Goal: Browse casually: Explore the website without a specific task or goal

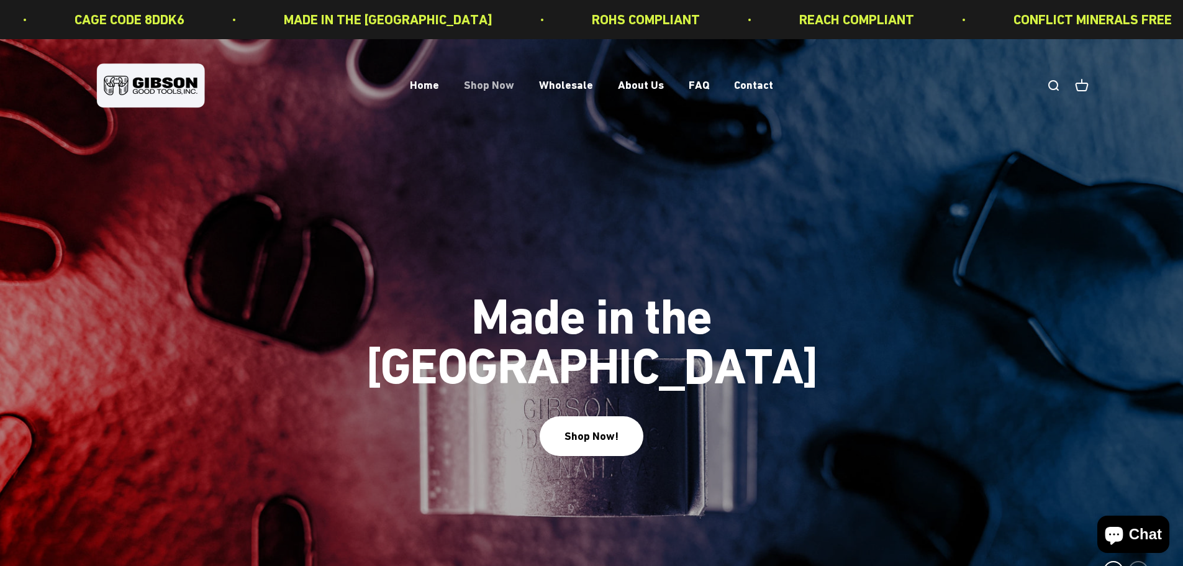
click at [491, 84] on link "Shop Now" at bounding box center [489, 85] width 50 height 13
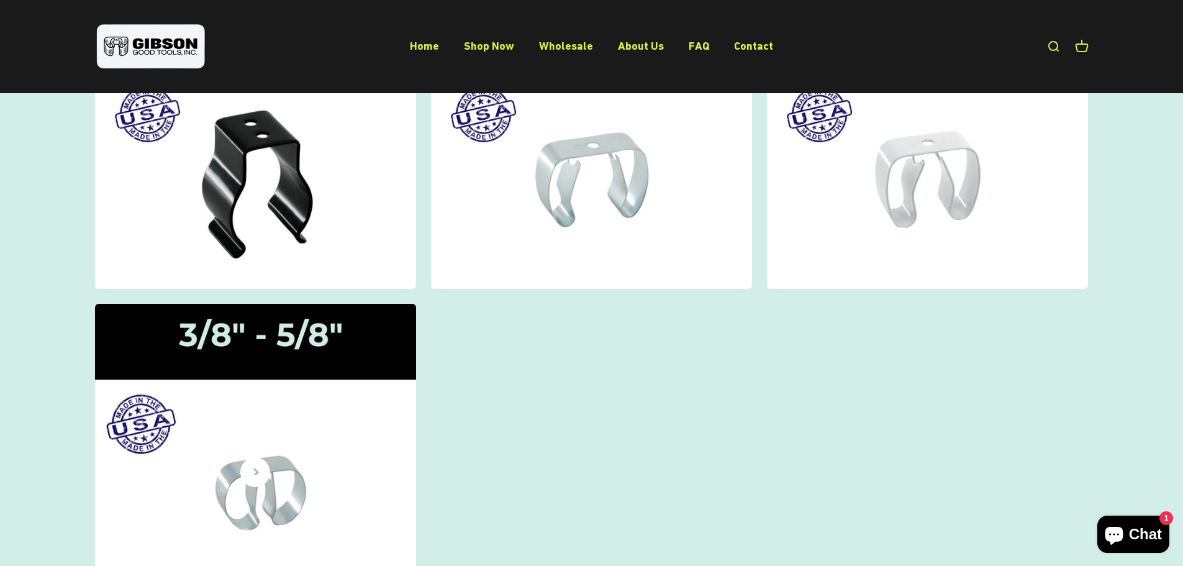
scroll to position [124, 0]
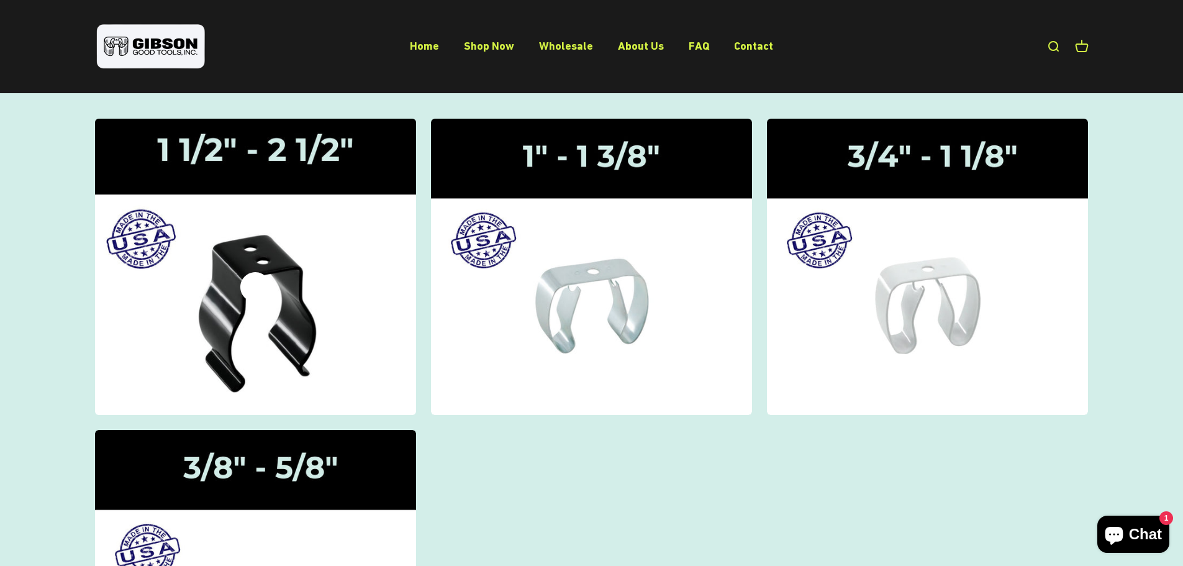
click at [252, 294] on icon at bounding box center [255, 287] width 30 height 30
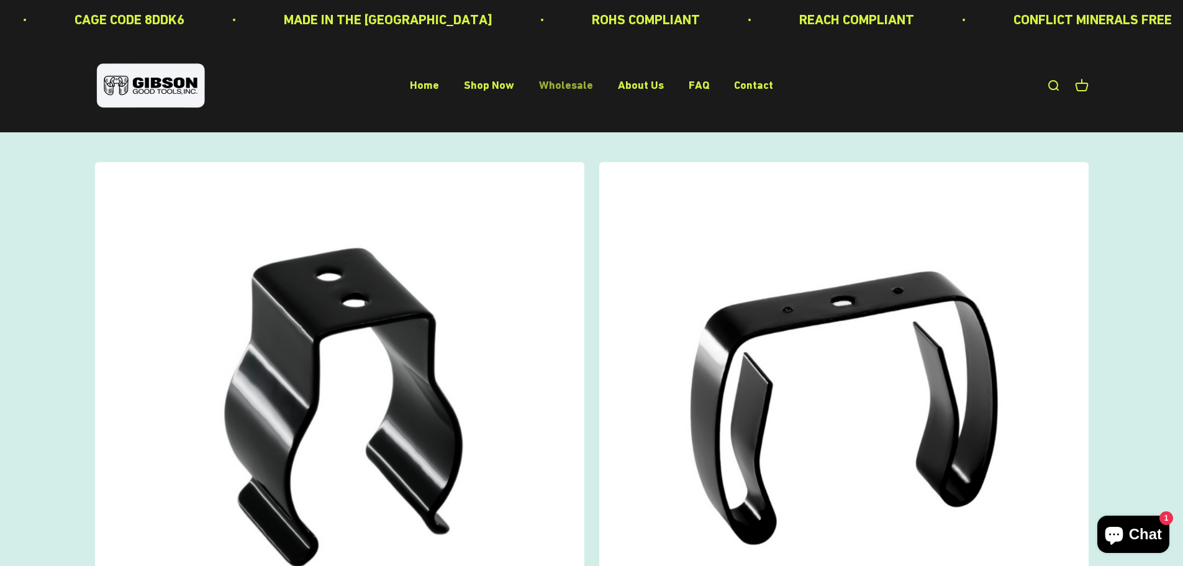
click at [563, 85] on link "Wholesale" at bounding box center [566, 85] width 54 height 13
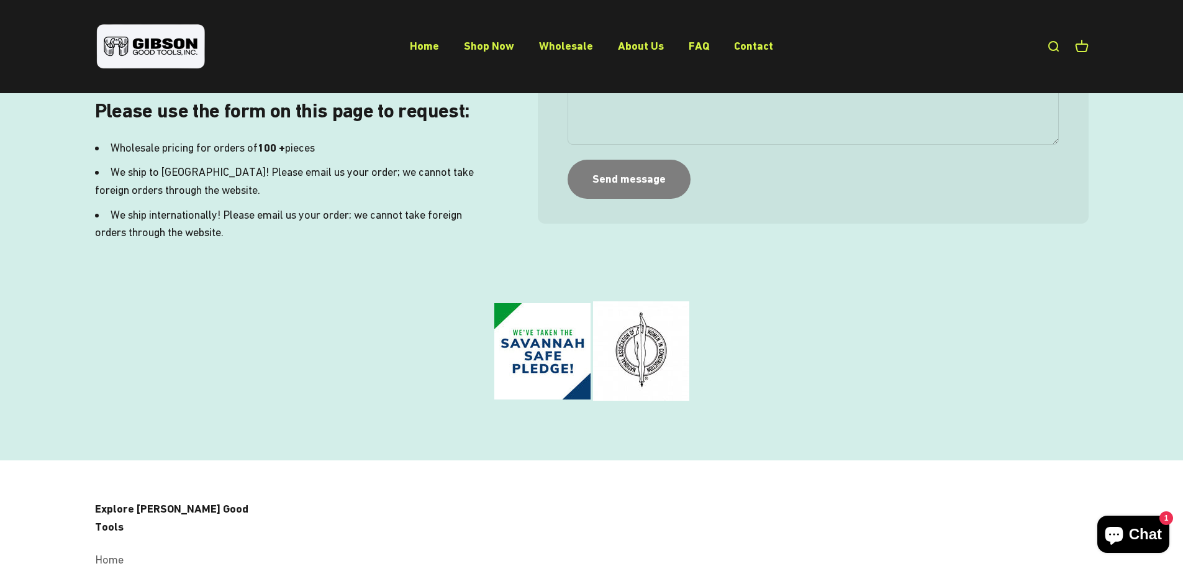
scroll to position [186, 0]
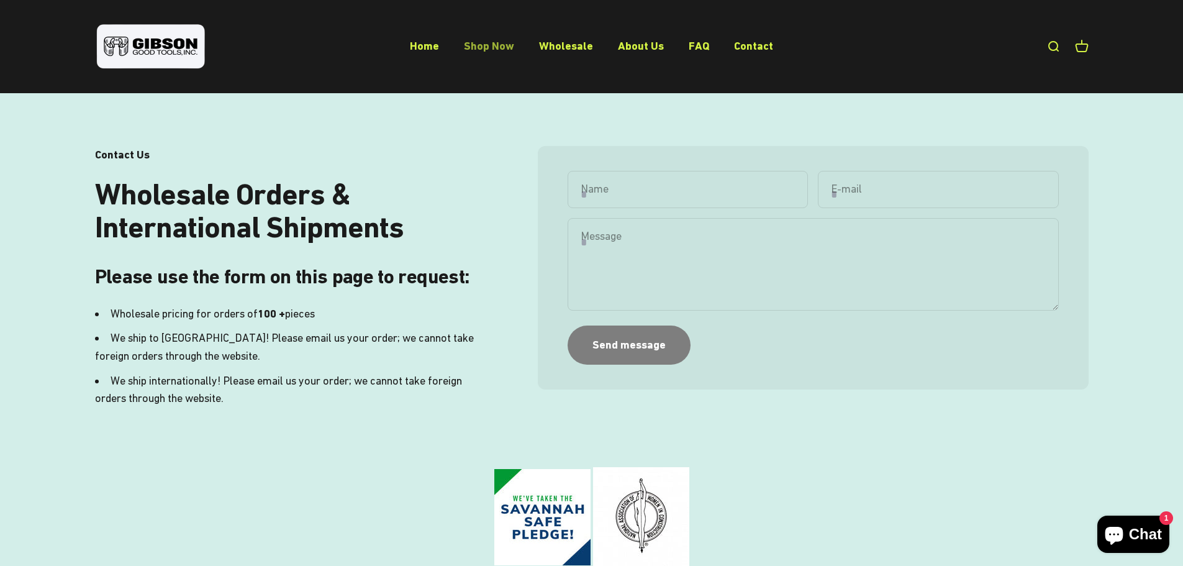
click at [495, 42] on link "Shop Now" at bounding box center [489, 45] width 50 height 13
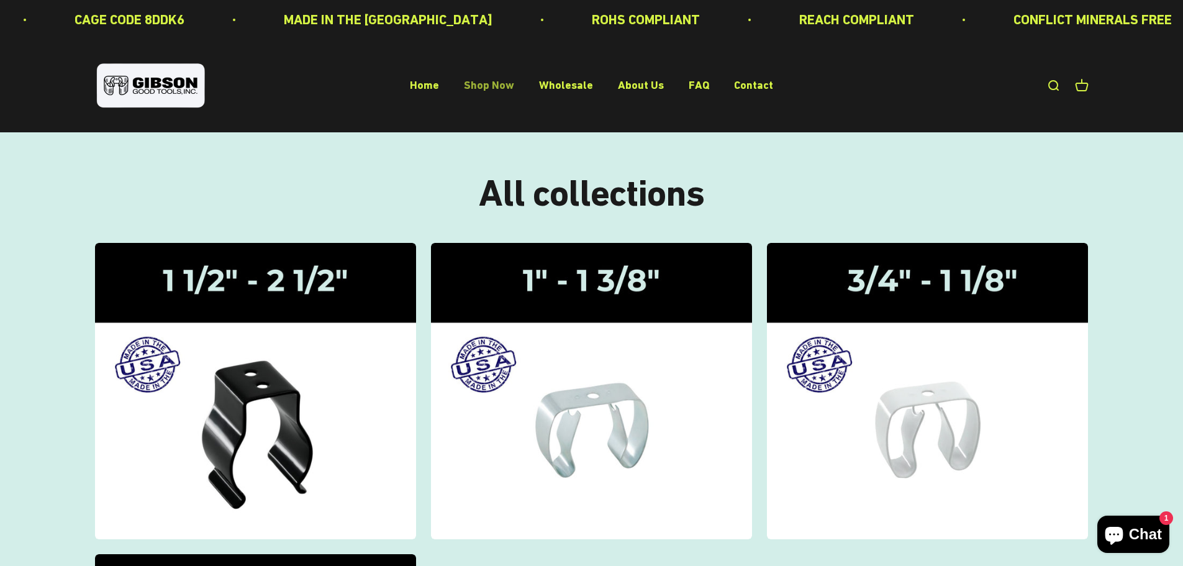
click at [488, 80] on link "Shop Now" at bounding box center [489, 85] width 50 height 13
click at [500, 84] on link "Shop Now" at bounding box center [489, 85] width 50 height 13
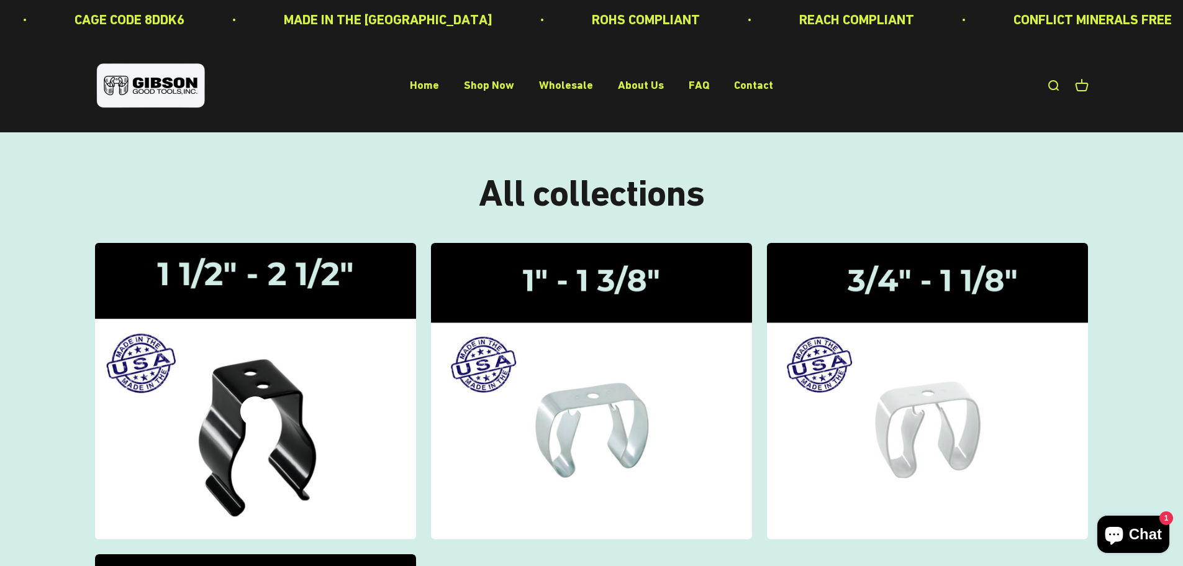
click at [279, 287] on img at bounding box center [255, 391] width 340 height 314
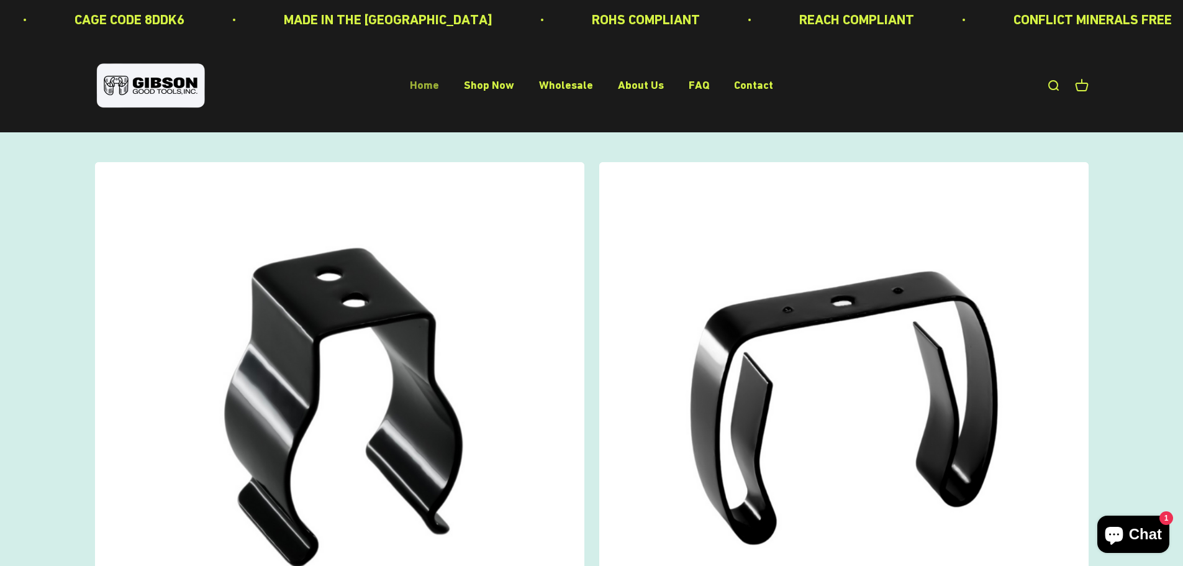
click at [439, 84] on link "Home" at bounding box center [424, 85] width 29 height 13
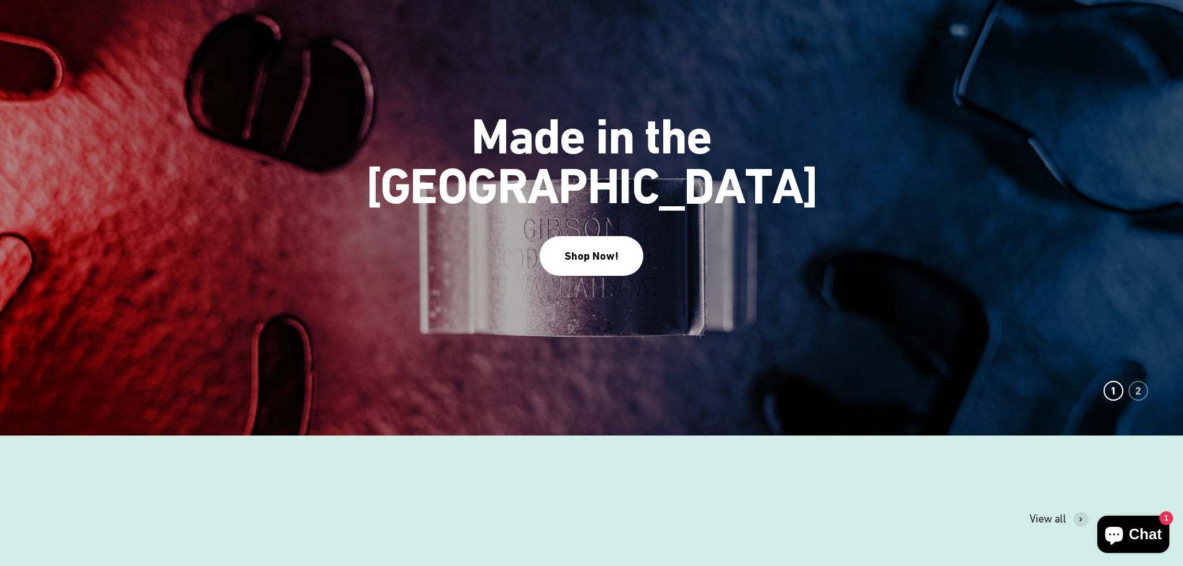
scroll to position [186, 0]
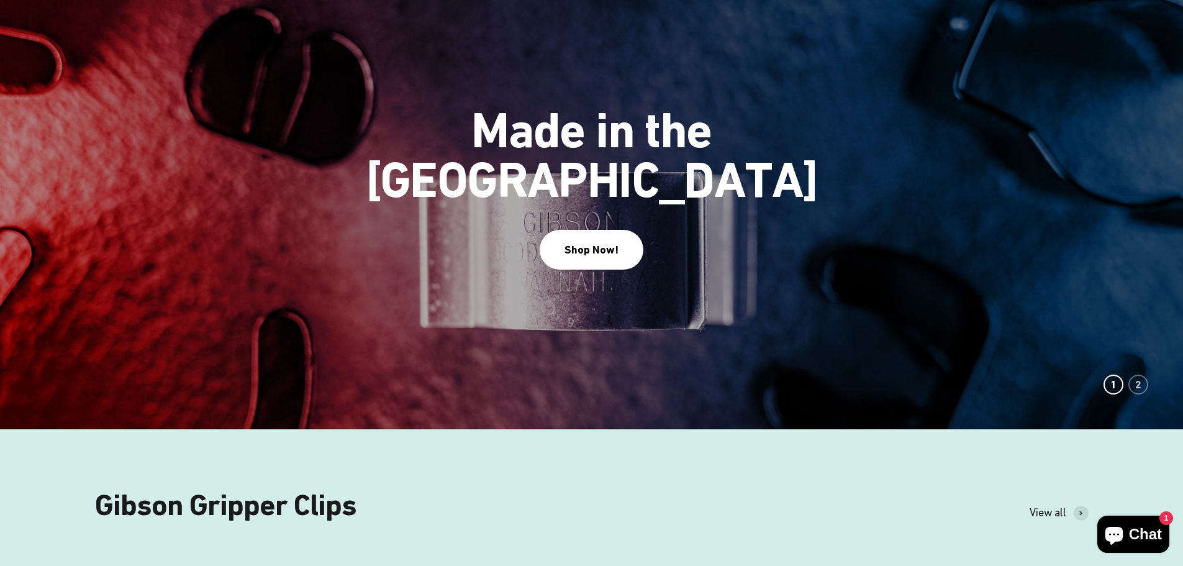
drag, startPoint x: 552, startPoint y: 168, endPoint x: 536, endPoint y: 124, distance: 47.0
click at [552, 183] on span "Made in the [GEOGRAPHIC_DATA]" at bounding box center [592, 155] width 485 height 99
click at [555, 191] on div "Made in the [GEOGRAPHIC_DATA] Shop Now!" at bounding box center [592, 187] width 485 height 163
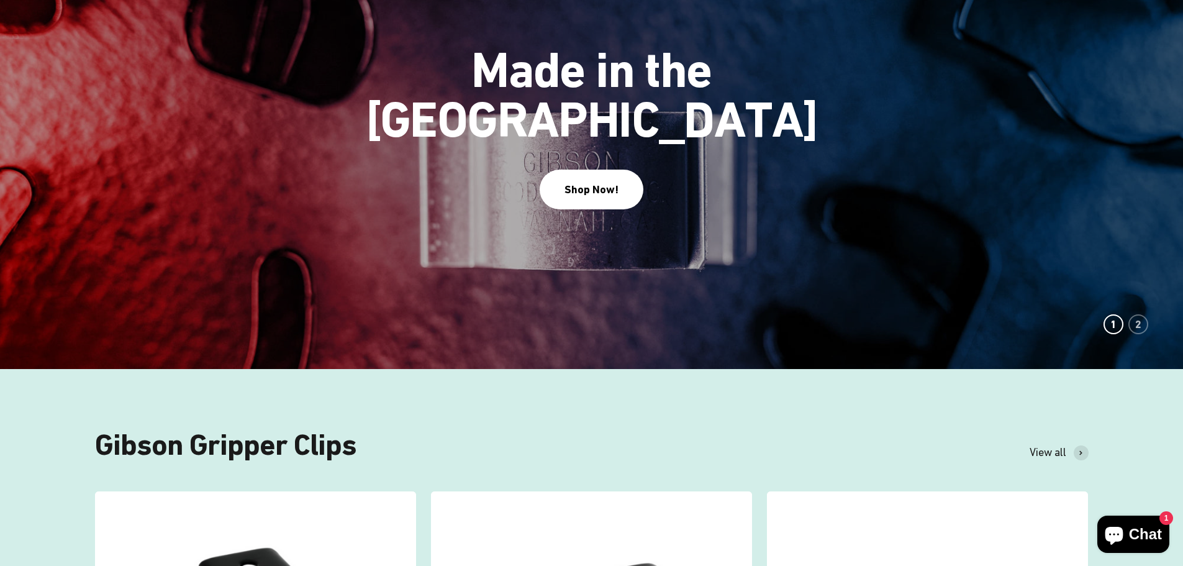
scroll to position [248, 0]
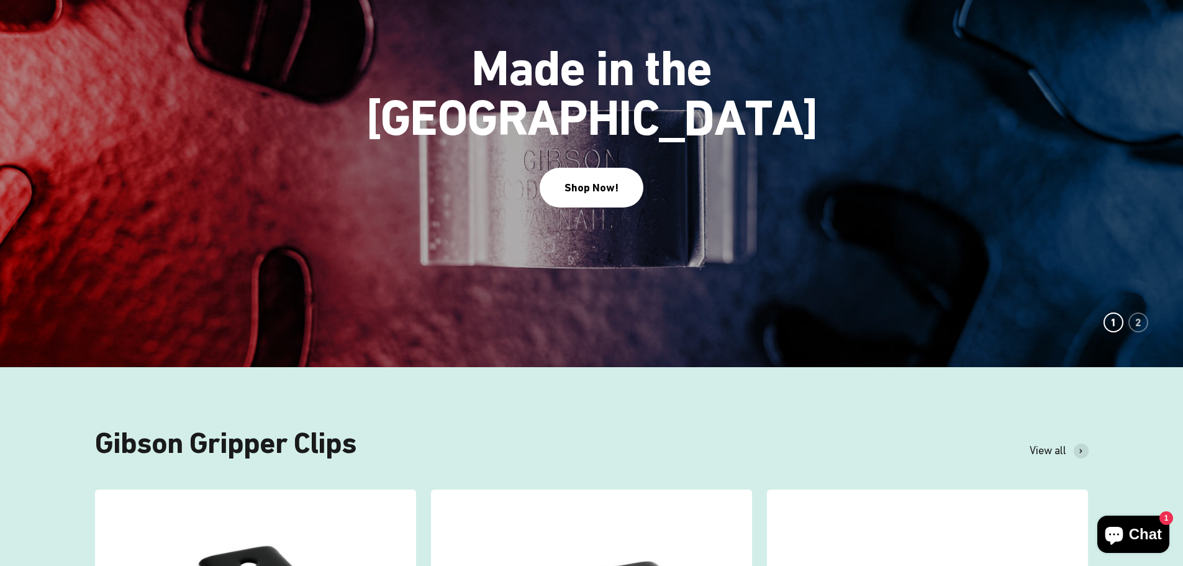
click at [536, 124] on div "Made in the [GEOGRAPHIC_DATA] Shop Now!" at bounding box center [592, 124] width 485 height 163
click at [536, 118] on span "Get a Good Grip!" at bounding box center [591, 93] width 337 height 50
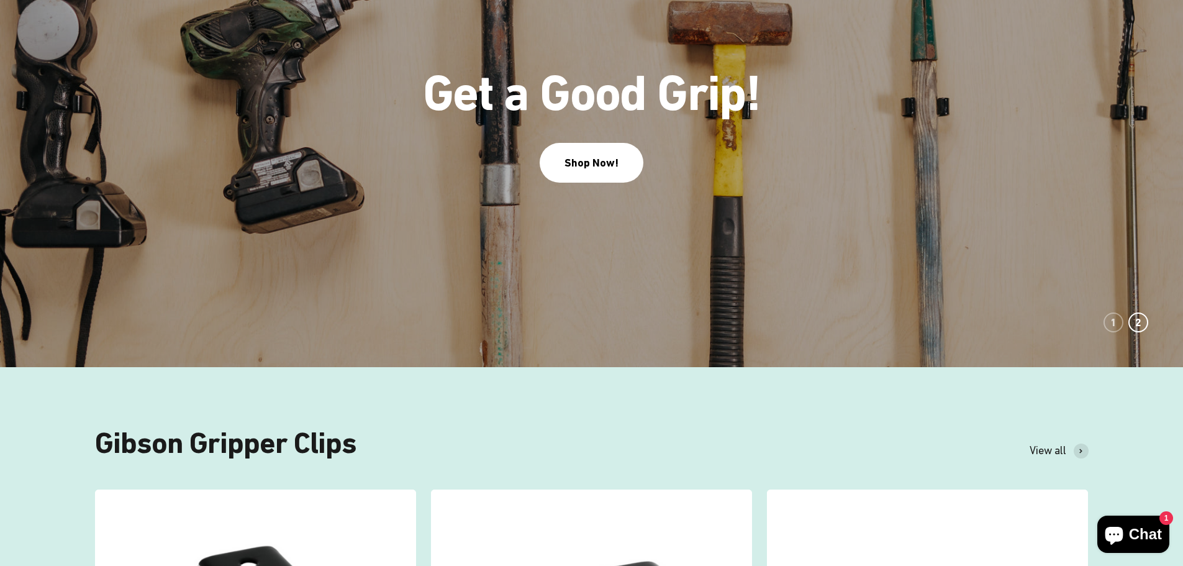
drag, startPoint x: 529, startPoint y: 137, endPoint x: 964, endPoint y: 333, distance: 477.7
click at [953, 339] on img at bounding box center [591, 79] width 1183 height 577
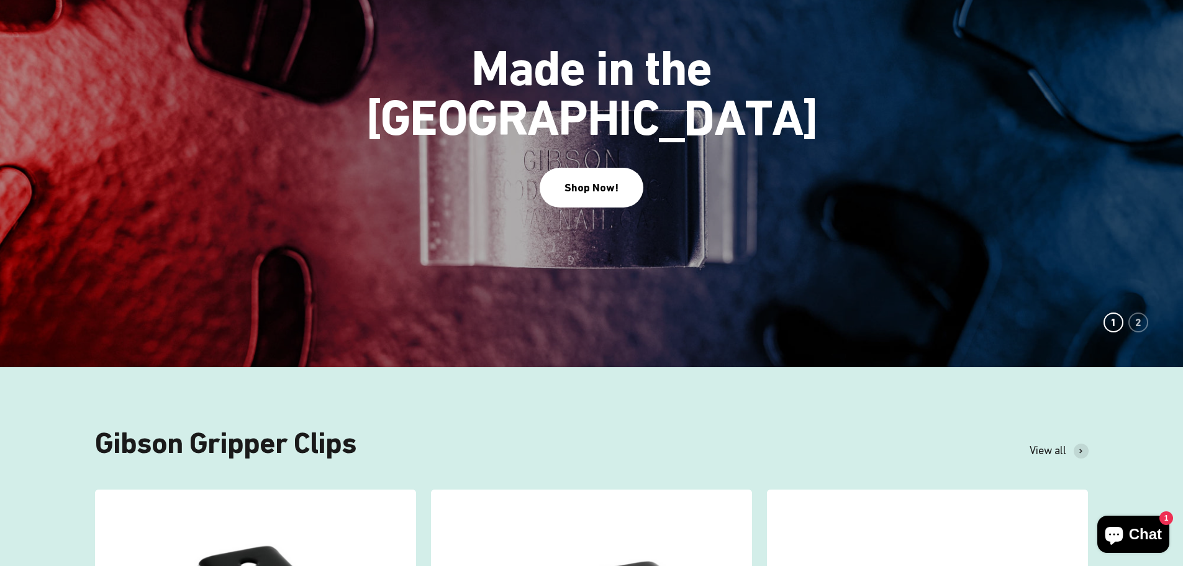
click at [897, 252] on img at bounding box center [591, 79] width 1183 height 577
